Goal: Transaction & Acquisition: Purchase product/service

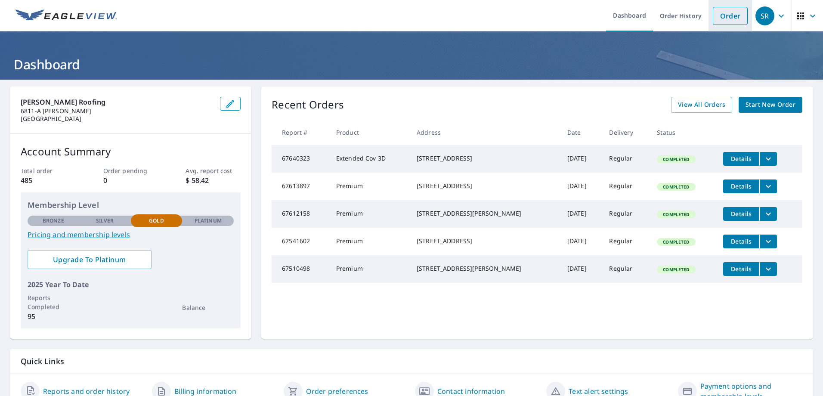
click at [725, 16] on link "Order" at bounding box center [730, 16] width 35 height 18
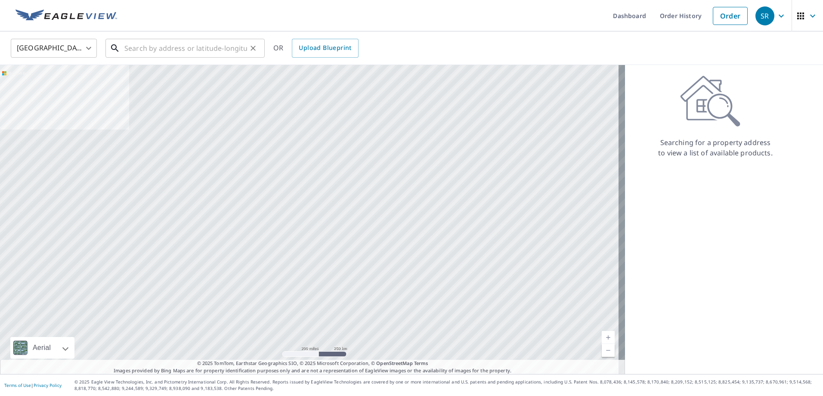
click at [172, 50] on input "text" at bounding box center [185, 48] width 123 height 24
paste input "[STREET_ADDRESS][PERSON_NAME]"
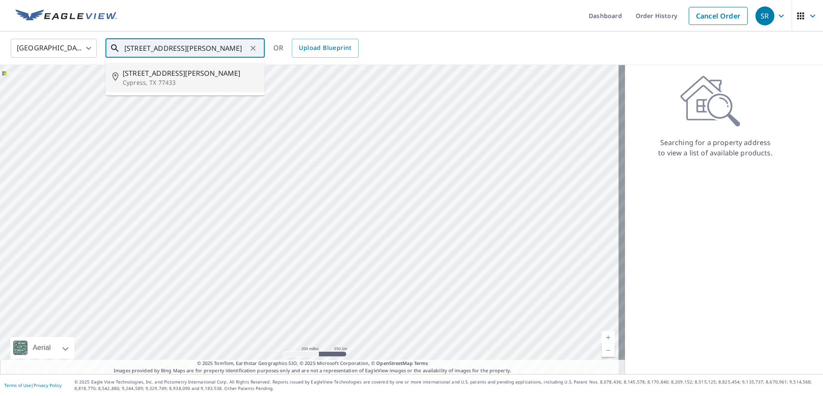
click at [179, 73] on span "[STREET_ADDRESS][PERSON_NAME]" at bounding box center [190, 73] width 135 height 10
type input "[STREET_ADDRESS][PERSON_NAME][PERSON_NAME]"
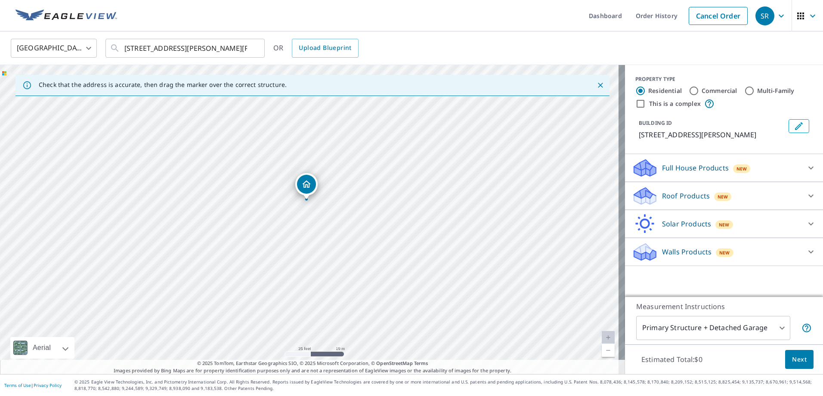
drag, startPoint x: 489, startPoint y: 195, endPoint x: 406, endPoint y: 218, distance: 86.6
click at [406, 218] on div "[STREET_ADDRESS][PERSON_NAME][PERSON_NAME]" at bounding box center [312, 219] width 625 height 309
click at [678, 201] on p "Roof Products" at bounding box center [686, 196] width 48 height 10
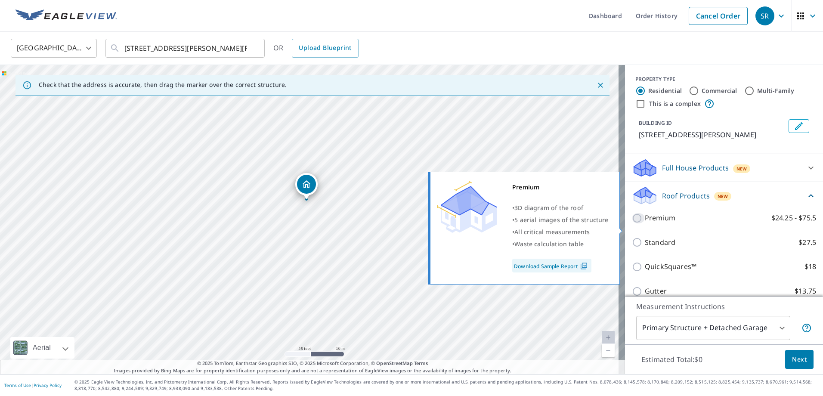
click at [638, 223] on input "Premium $24.25 - $75.5" at bounding box center [638, 218] width 13 height 10
checkbox input "true"
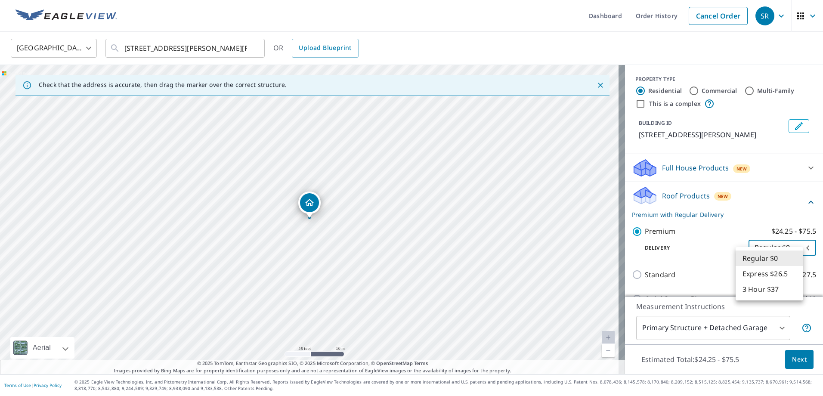
click at [787, 256] on body "SR SR Dashboard Order History Cancel Order SR [GEOGRAPHIC_DATA] [GEOGRAPHIC_DAT…" at bounding box center [411, 198] width 823 height 396
click at [778, 282] on li "3 Hour $37" at bounding box center [770, 288] width 68 height 15
type input "7"
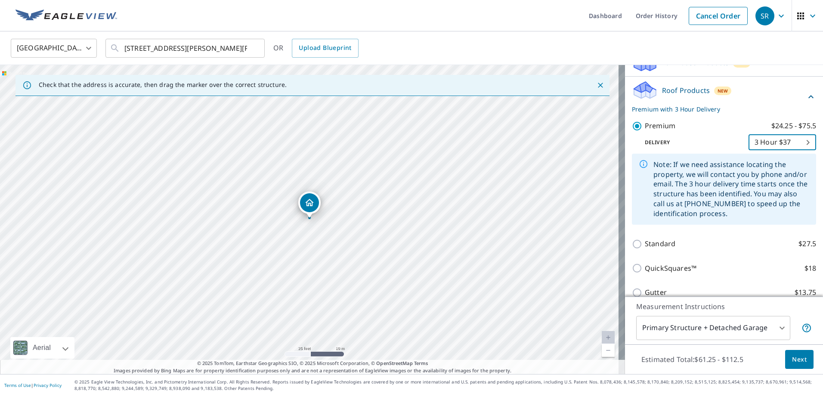
scroll to position [129, 0]
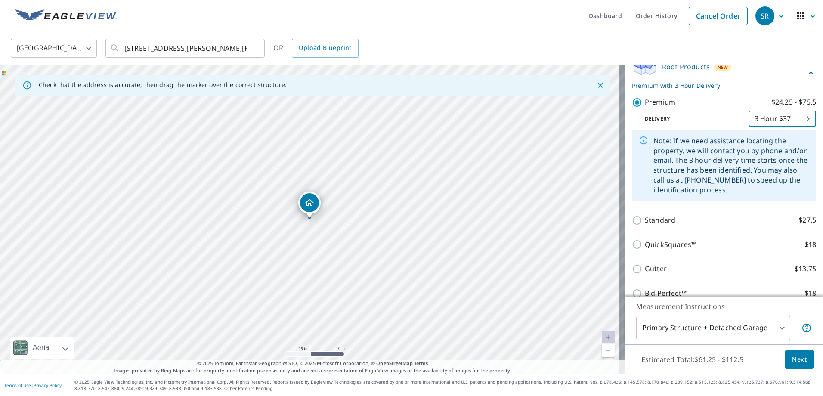
click at [793, 360] on span "Next" at bounding box center [799, 359] width 15 height 11
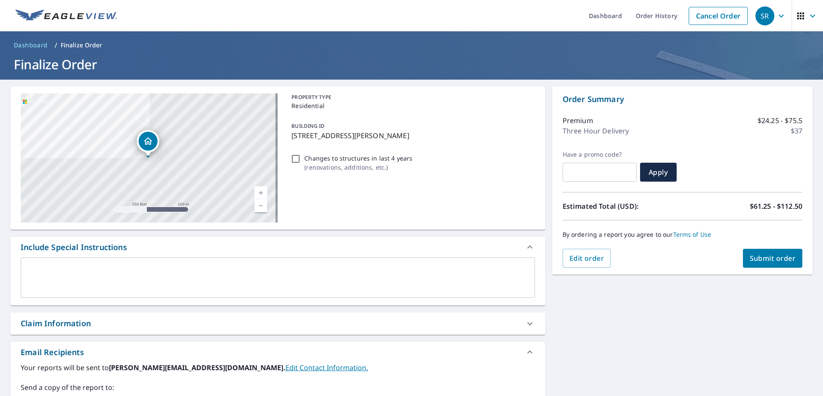
click at [754, 260] on span "Submit order" at bounding box center [773, 258] width 46 height 9
checkbox input "true"
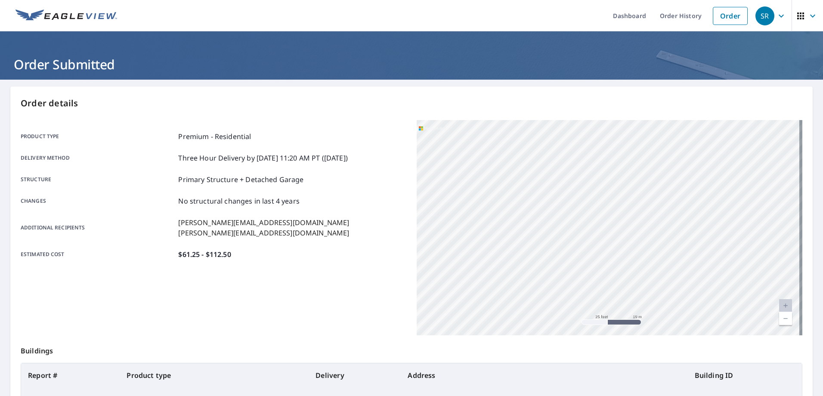
drag, startPoint x: 711, startPoint y: 198, endPoint x: 410, endPoint y: 337, distance: 331.0
click at [410, 337] on div "Order details Product type Premium - Residential Delivery method Three Hour Del…" at bounding box center [411, 282] width 802 height 391
drag, startPoint x: 537, startPoint y: 244, endPoint x: 395, endPoint y: 346, distance: 174.9
click at [372, 372] on div "Order details Product type Premium - Residential Delivery method Three Hour Del…" at bounding box center [411, 282] width 802 height 391
drag, startPoint x: 663, startPoint y: 255, endPoint x: 379, endPoint y: 417, distance: 327.5
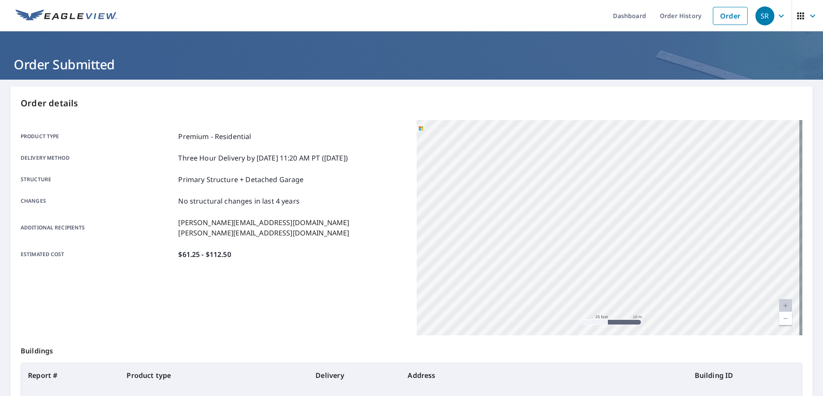
click at [648, 241] on div "[STREET_ADDRESS][PERSON_NAME][PERSON_NAME]" at bounding box center [610, 227] width 386 height 215
drag, startPoint x: 725, startPoint y: 182, endPoint x: 462, endPoint y: 332, distance: 302.4
drag, startPoint x: 610, startPoint y: 215, endPoint x: 557, endPoint y: 318, distance: 115.7
